Goal: Task Accomplishment & Management: Use online tool/utility

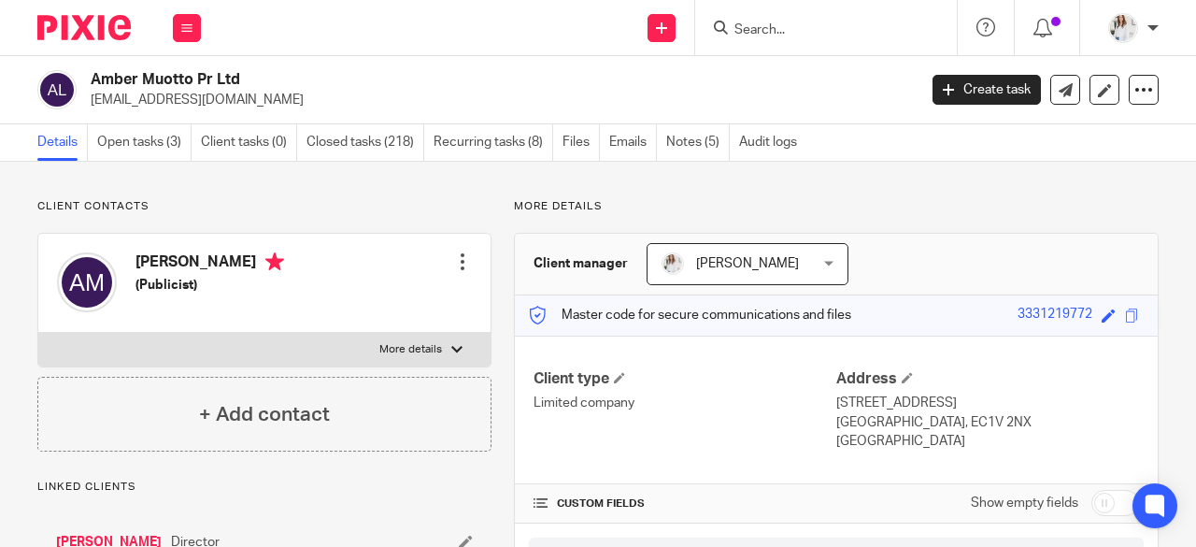
click at [789, 44] on div at bounding box center [826, 27] width 262 height 55
click at [788, 36] on input "Search" at bounding box center [816, 30] width 168 height 17
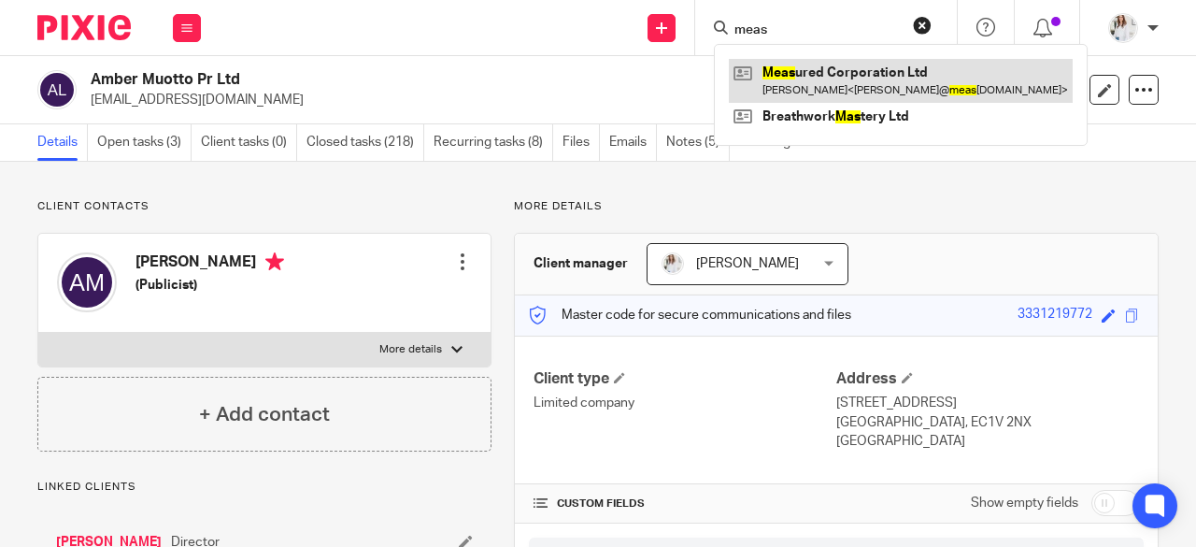
type input "meas"
click at [813, 95] on link at bounding box center [901, 80] width 344 height 43
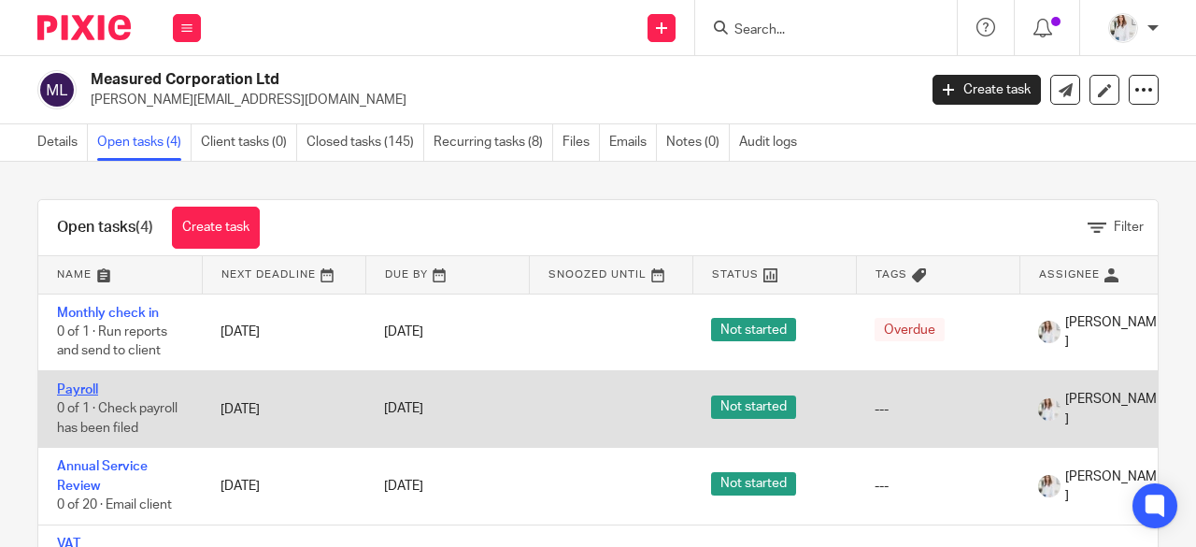
click at [81, 389] on link "Payroll" at bounding box center [77, 389] width 41 height 13
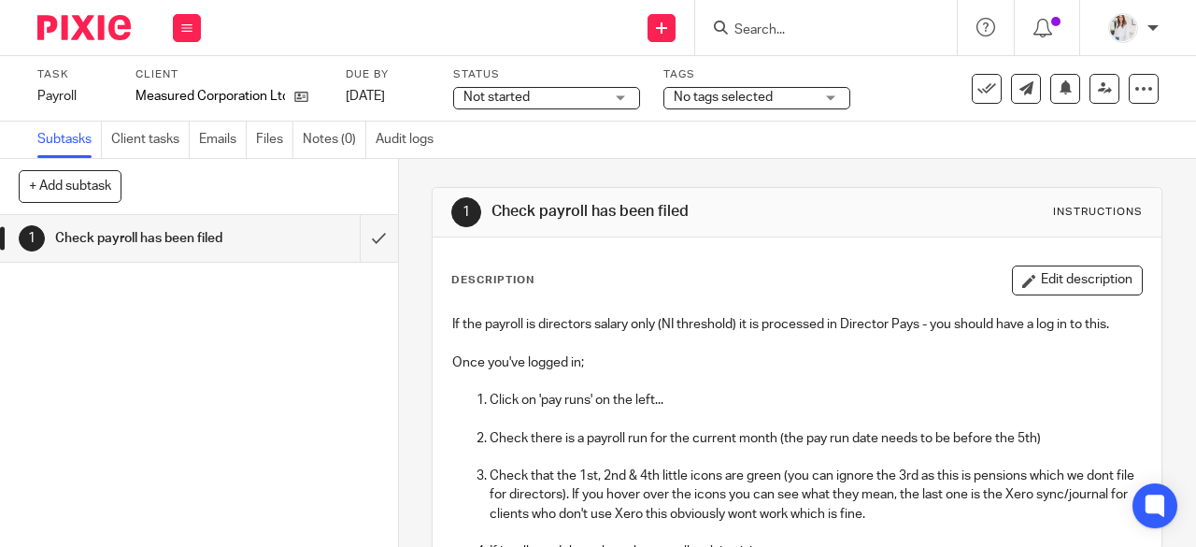
click at [996, 79] on div "See template in use Advanced task editor Copy task Change schedule [GEOGRAPHIC_…" at bounding box center [1065, 89] width 187 height 30
click at [972, 74] on button at bounding box center [987, 89] width 30 height 30
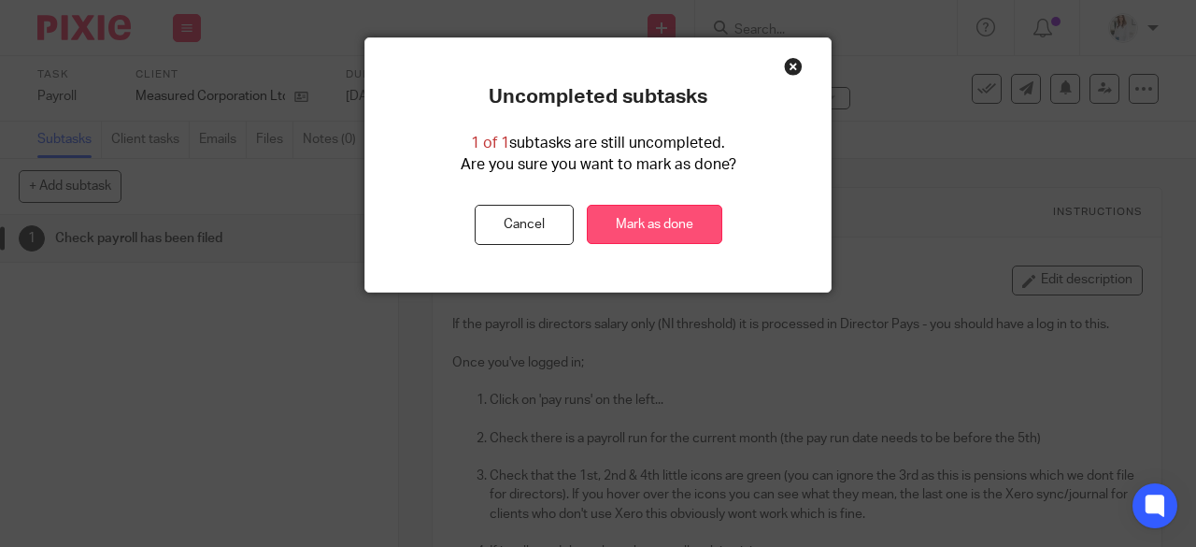
click at [636, 233] on link "Mark as done" at bounding box center [654, 225] width 135 height 40
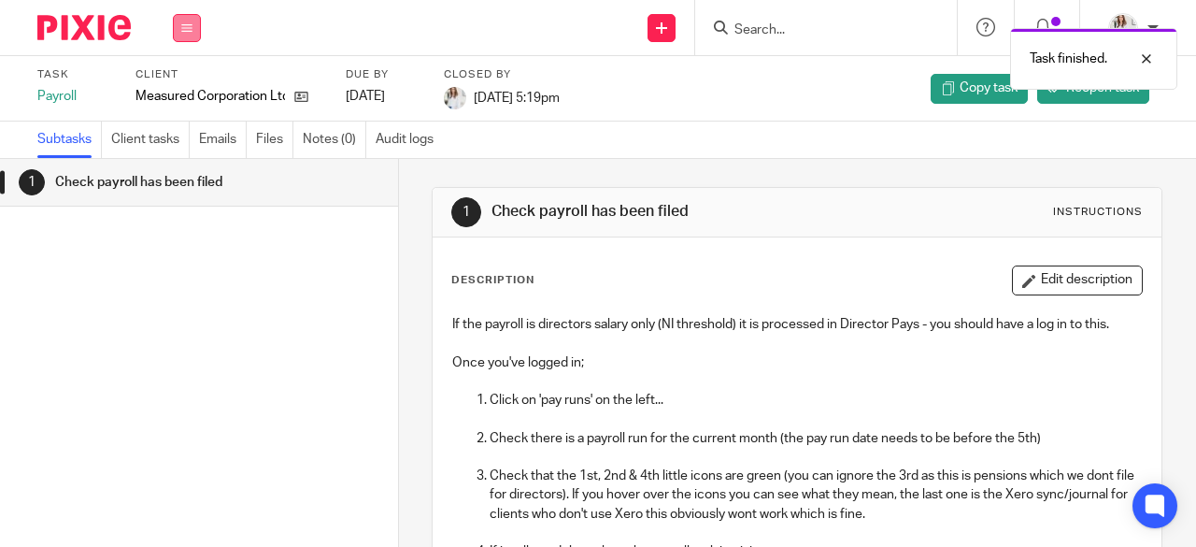
click at [187, 32] on icon at bounding box center [186, 27] width 11 height 11
click at [177, 89] on link "Work" at bounding box center [178, 86] width 33 height 13
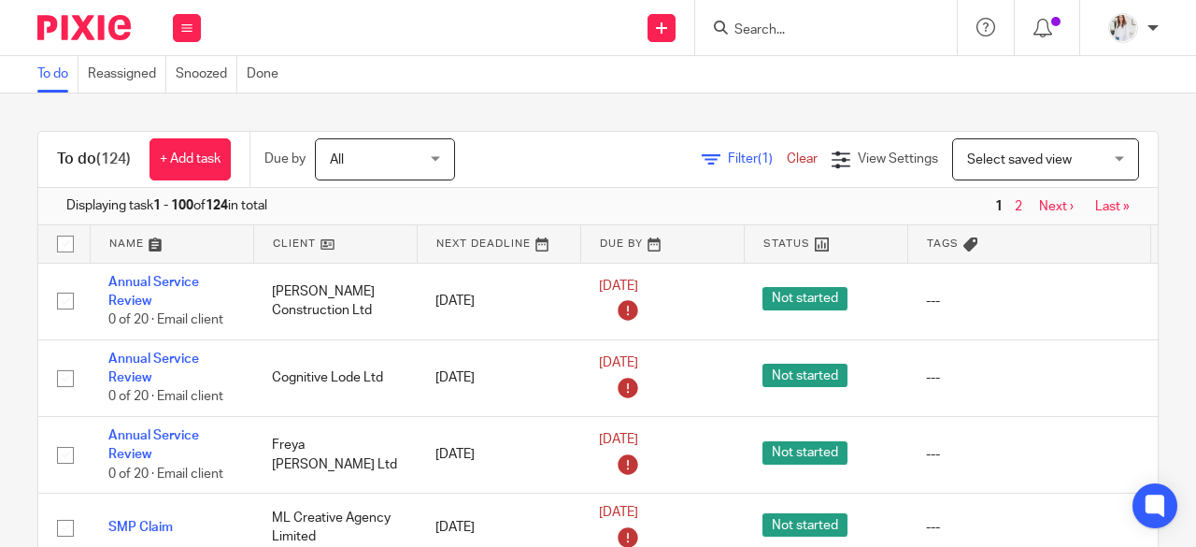
click at [789, 34] on input "Search" at bounding box center [816, 30] width 168 height 17
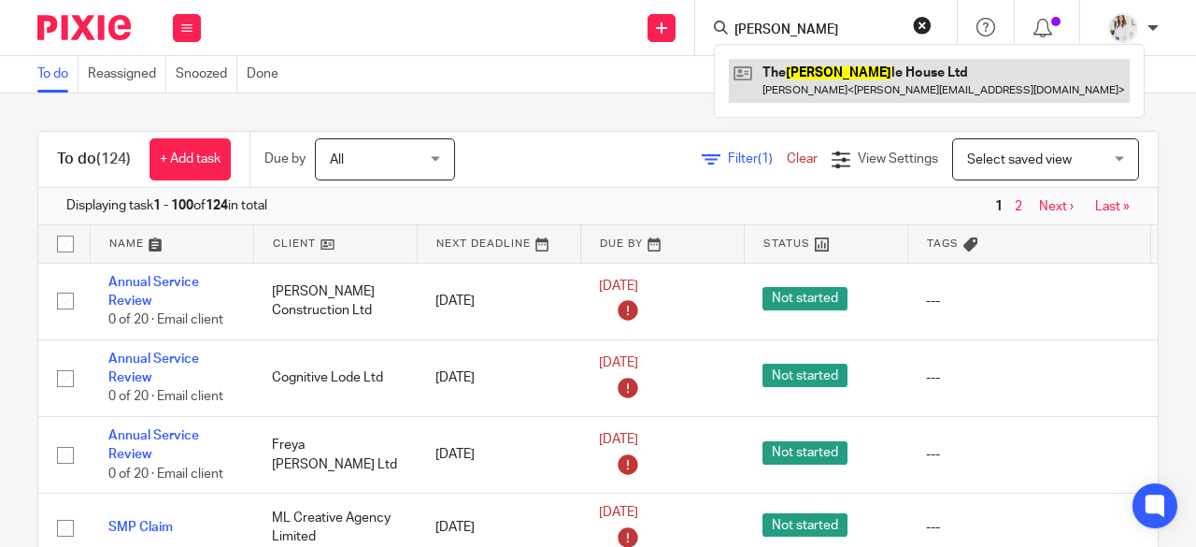
type input "hust"
click at [814, 82] on link at bounding box center [929, 80] width 401 height 43
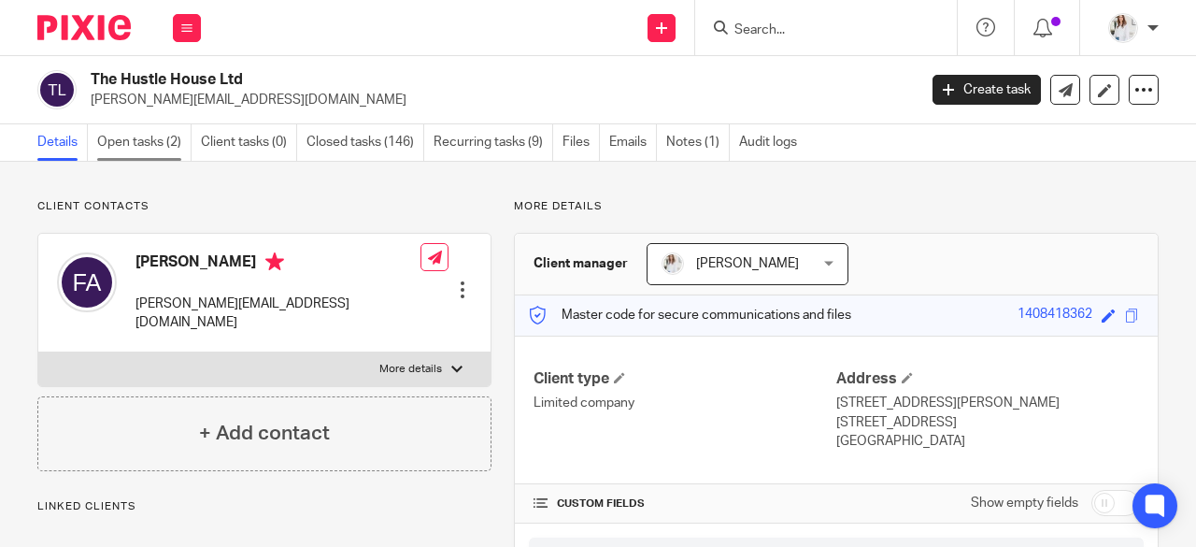
click at [135, 134] on link "Open tasks (2)" at bounding box center [144, 142] width 94 height 36
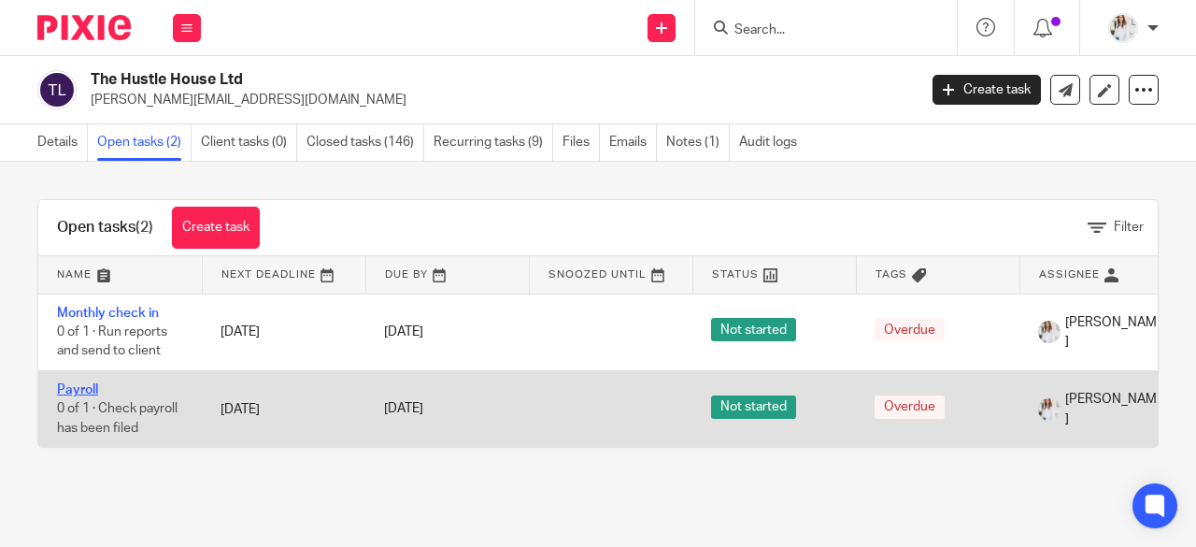
click at [73, 385] on link "Payroll" at bounding box center [77, 389] width 41 height 13
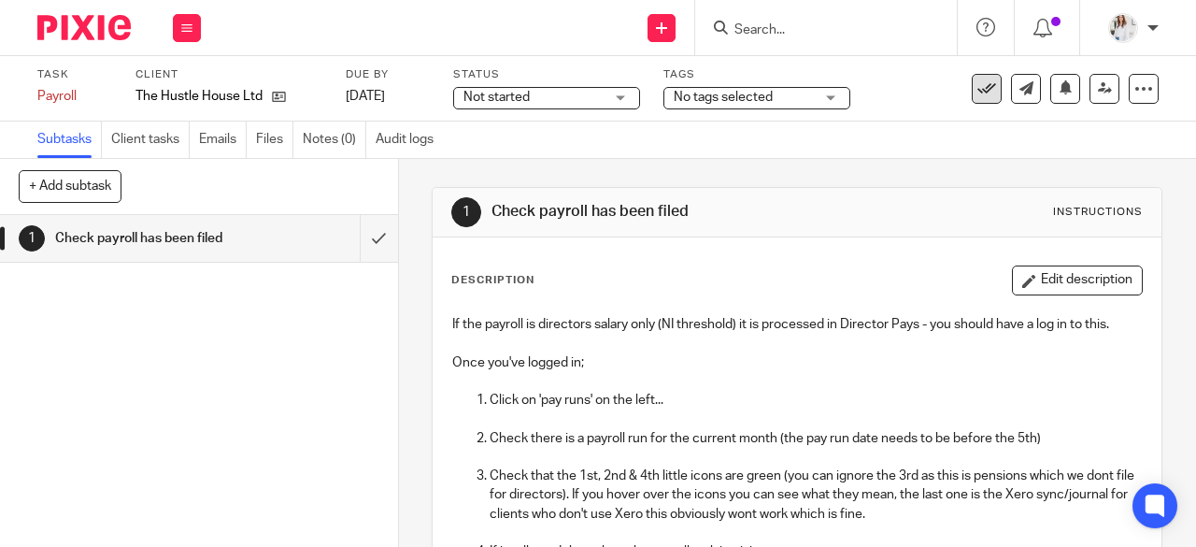
click at [977, 92] on icon at bounding box center [986, 88] width 19 height 19
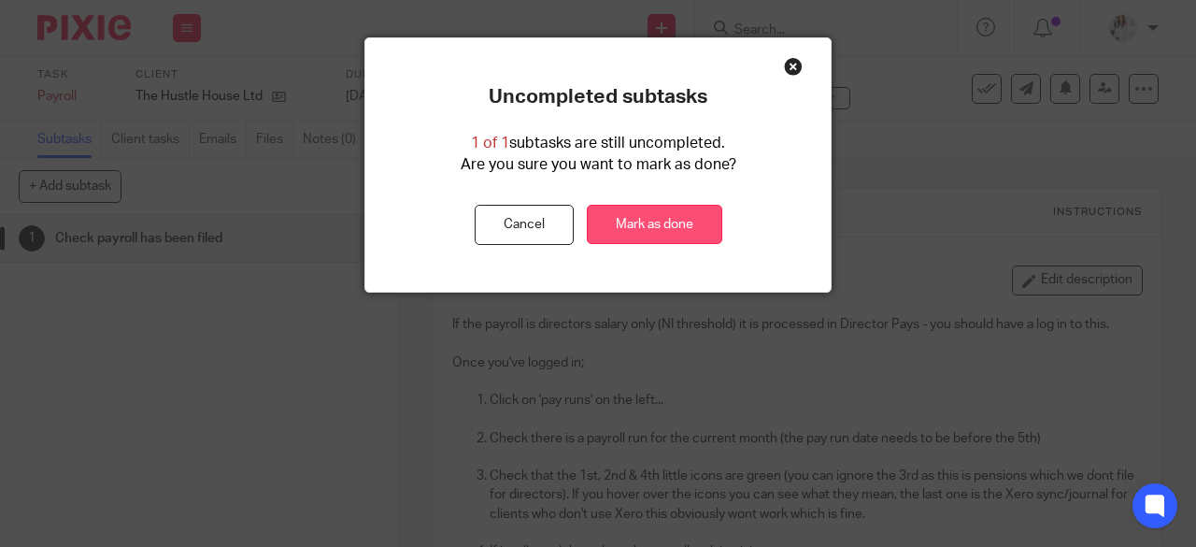
click at [660, 214] on link "Mark as done" at bounding box center [654, 225] width 135 height 40
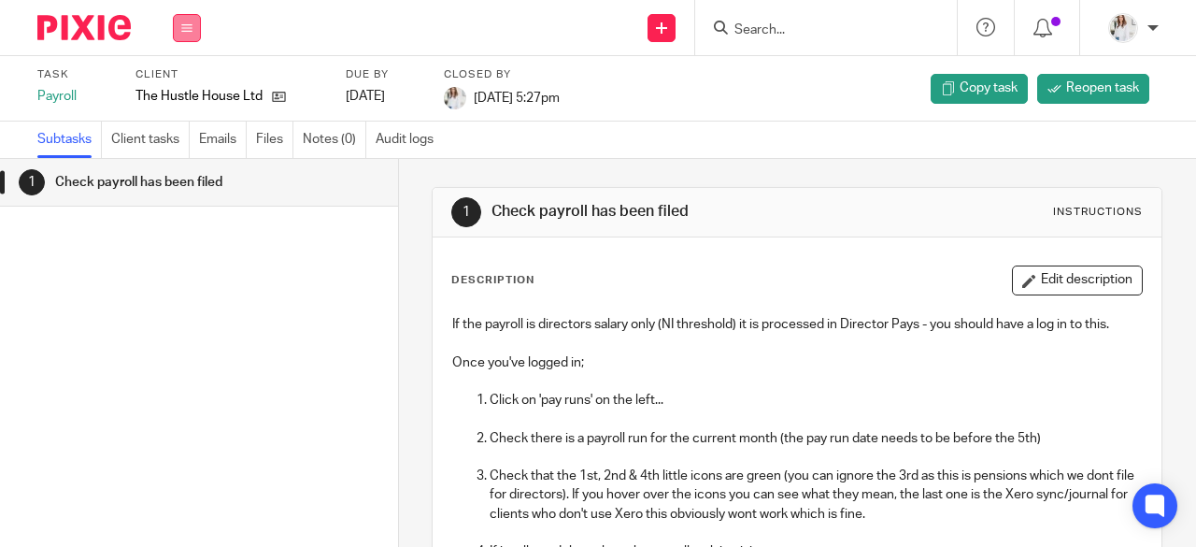
click at [187, 18] on button at bounding box center [187, 28] width 28 height 28
click at [182, 80] on link "Work" at bounding box center [178, 86] width 33 height 13
